Goal: Transaction & Acquisition: Purchase product/service

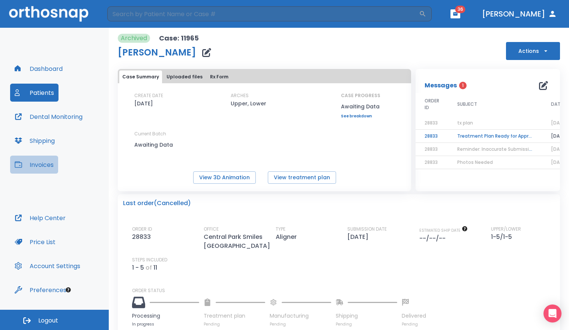
click at [43, 163] on button "Invoices" at bounding box center [34, 165] width 48 height 18
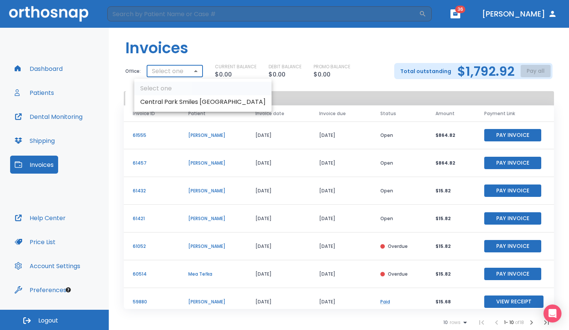
click at [199, 71] on body "​ 36 Dr. Schneider Dashboard Patients Dental Monitoring Shipping Invoices Help …" at bounding box center [284, 165] width 569 height 330
click at [178, 102] on li "Central Park Smiles NY" at bounding box center [202, 101] width 137 height 13
type input "2878"
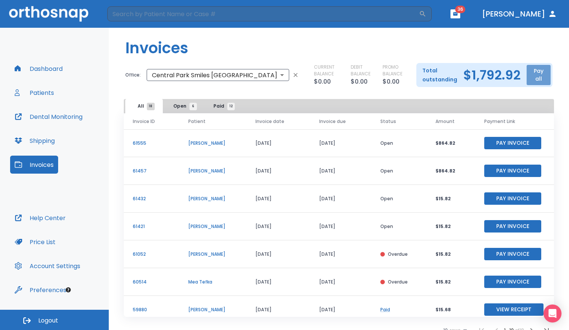
click at [531, 72] on button "Pay all" at bounding box center [538, 75] width 24 height 20
click at [526, 101] on li "Pay by CC or Bank account" at bounding box center [526, 97] width 75 height 19
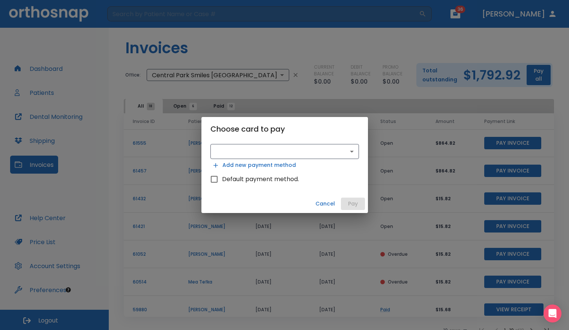
click at [281, 159] on button "Add new payment method" at bounding box center [254, 165] width 88 height 12
click at [281, 154] on body "​ 36 Dr. Schneider Dashboard Patients Dental Monitoring Shipping Invoices Help …" at bounding box center [284, 165] width 569 height 330
